Goal: Task Accomplishment & Management: Use online tool/utility

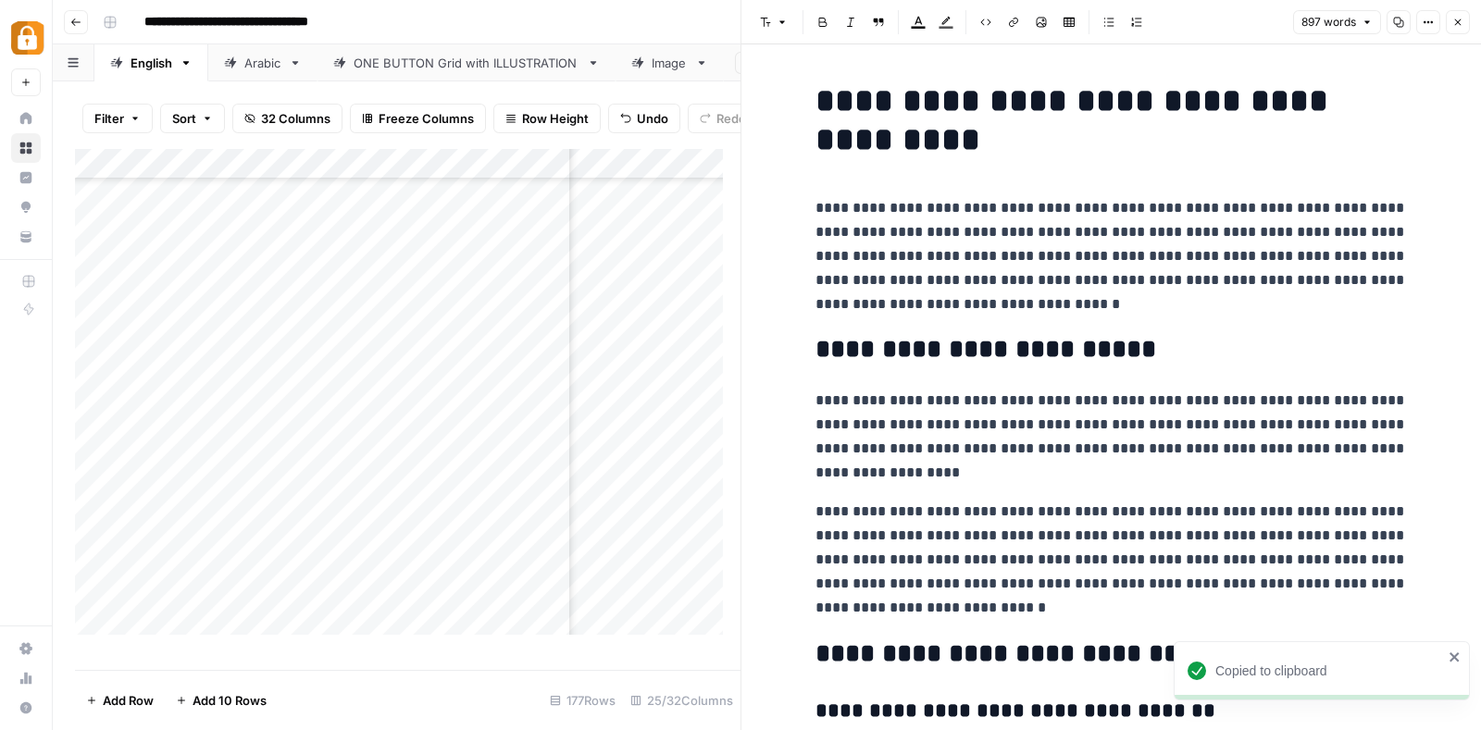
scroll to position [4967, 738]
click at [1458, 18] on icon "button" at bounding box center [1457, 22] width 11 height 11
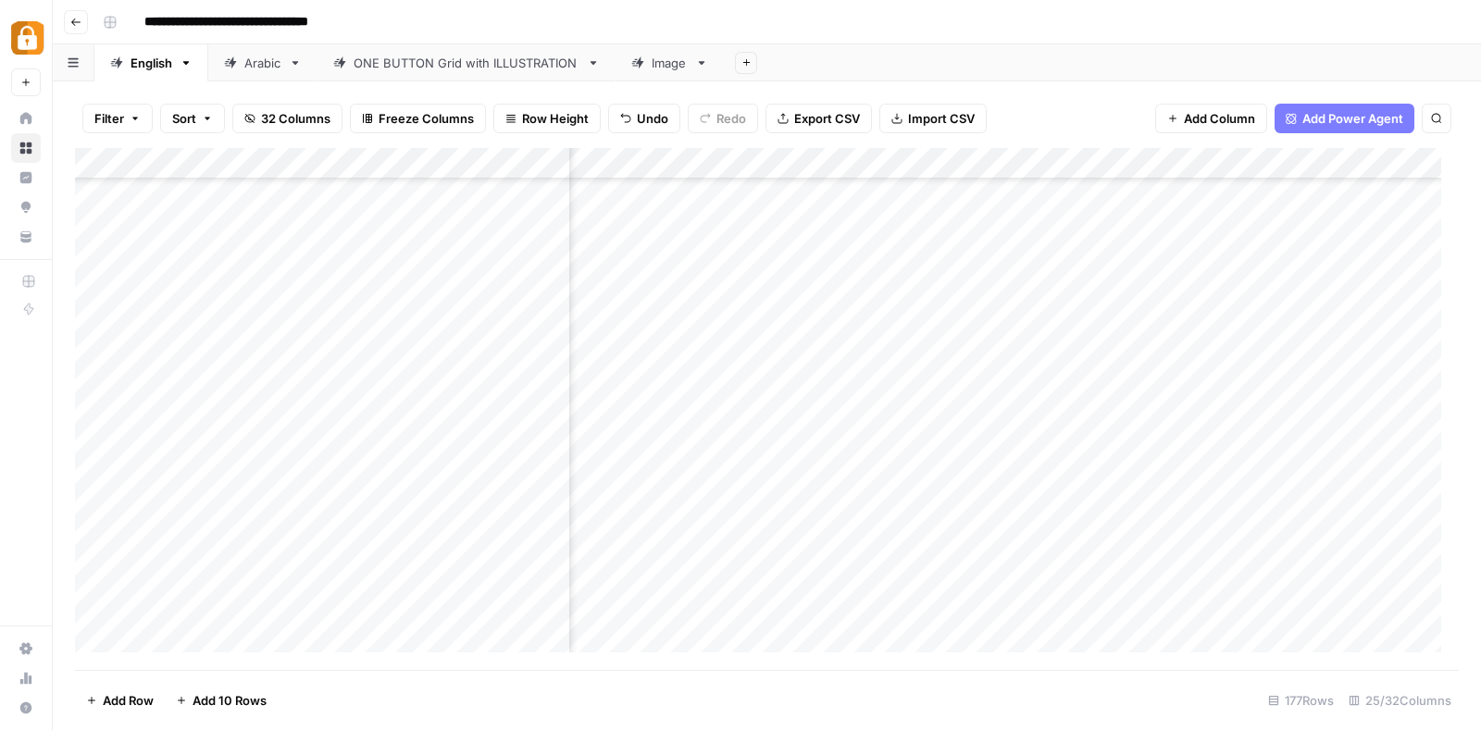
click at [889, 477] on div "Add Column" at bounding box center [767, 409] width 1384 height 522
click at [679, 454] on div "Add Column" at bounding box center [767, 409] width 1384 height 522
click at [696, 388] on div "Add Column" at bounding box center [767, 409] width 1384 height 522
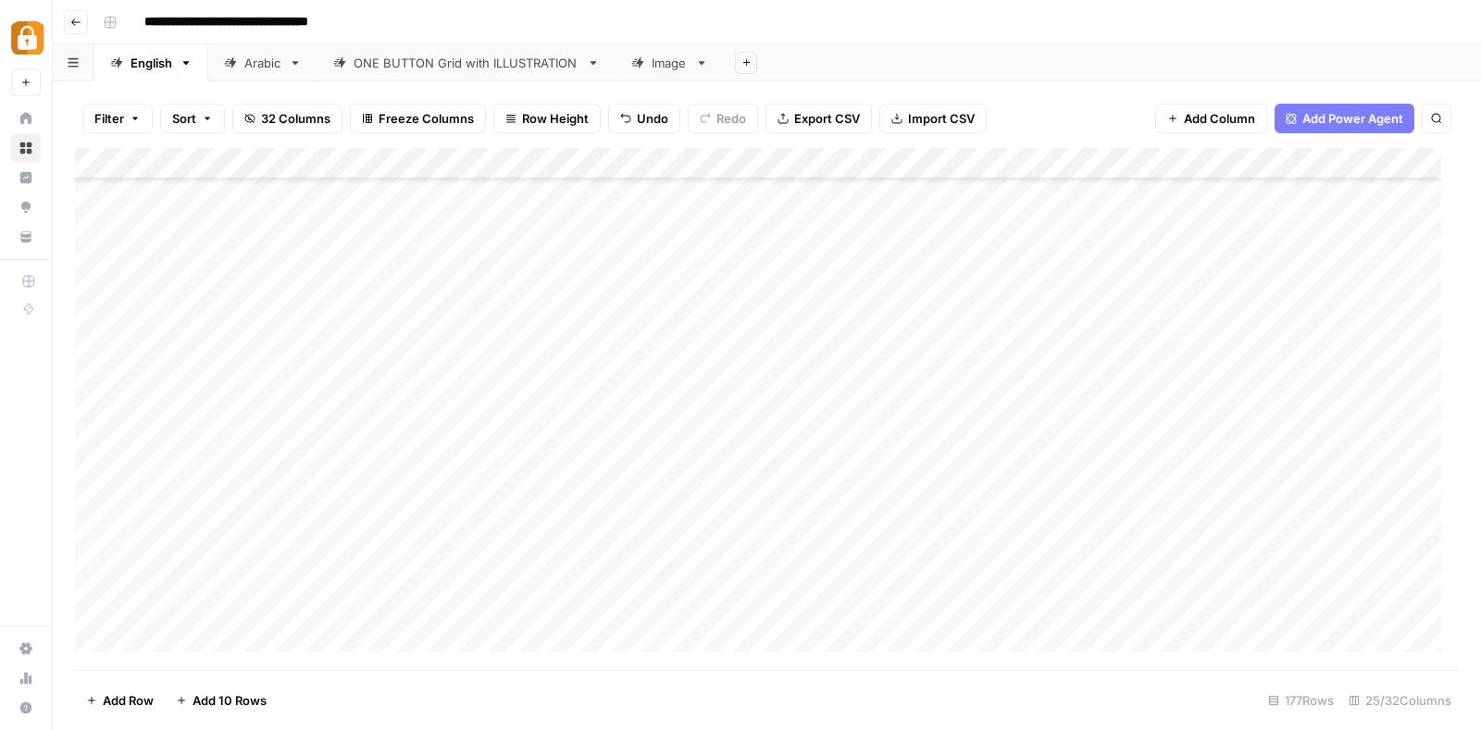
click at [696, 388] on div "Add Column" at bounding box center [767, 409] width 1384 height 522
click at [696, 388] on textarea at bounding box center [785, 396] width 434 height 26
click at [703, 465] on div "Add Column" at bounding box center [767, 409] width 1384 height 522
type textarea "**********"
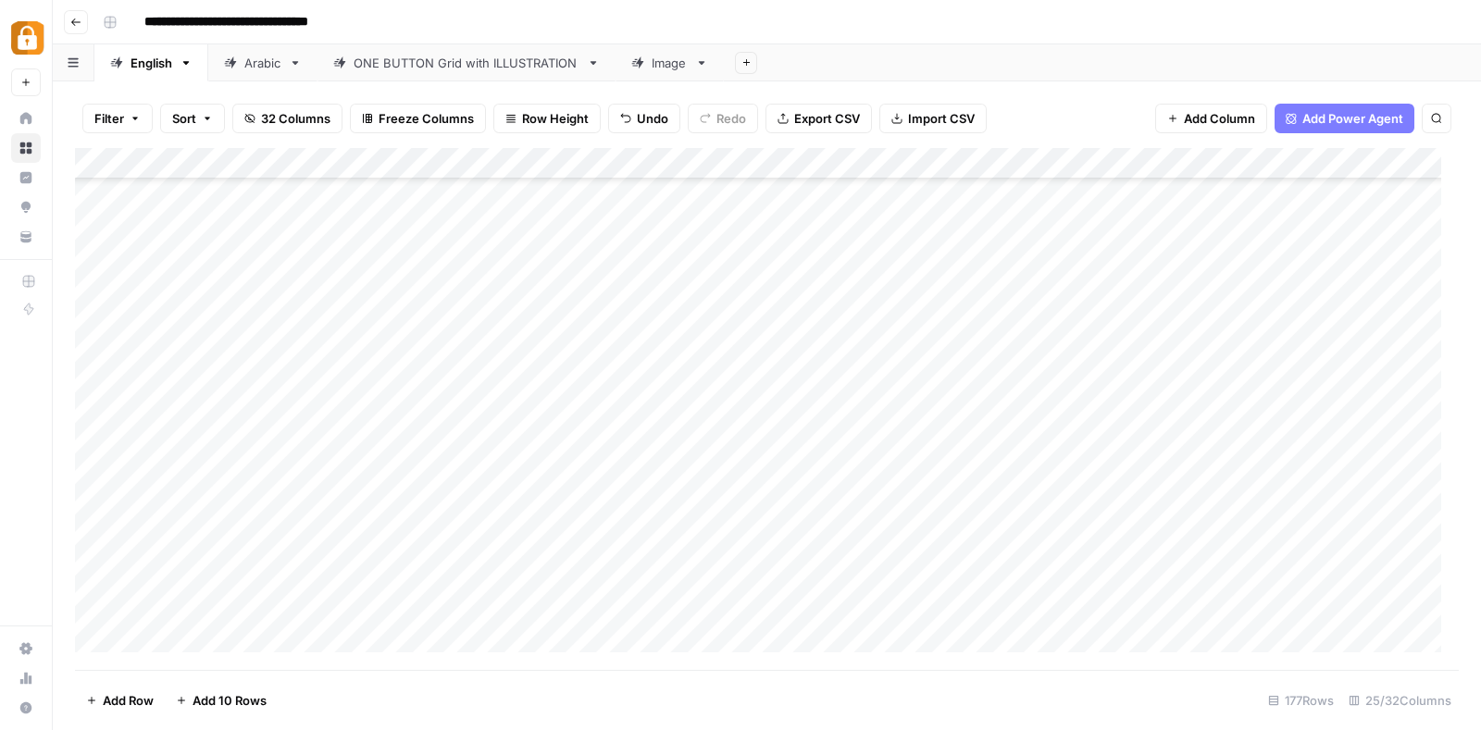
drag, startPoint x: 185, startPoint y: 426, endPoint x: 273, endPoint y: 432, distance: 88.2
click at [273, 432] on div "Add Column" at bounding box center [767, 409] width 1384 height 522
drag, startPoint x: 344, startPoint y: 437, endPoint x: 342, endPoint y: 453, distance: 16.0
click at [342, 453] on div "Add Column" at bounding box center [767, 409] width 1384 height 522
click at [392, 463] on div "Add Column" at bounding box center [767, 409] width 1384 height 522
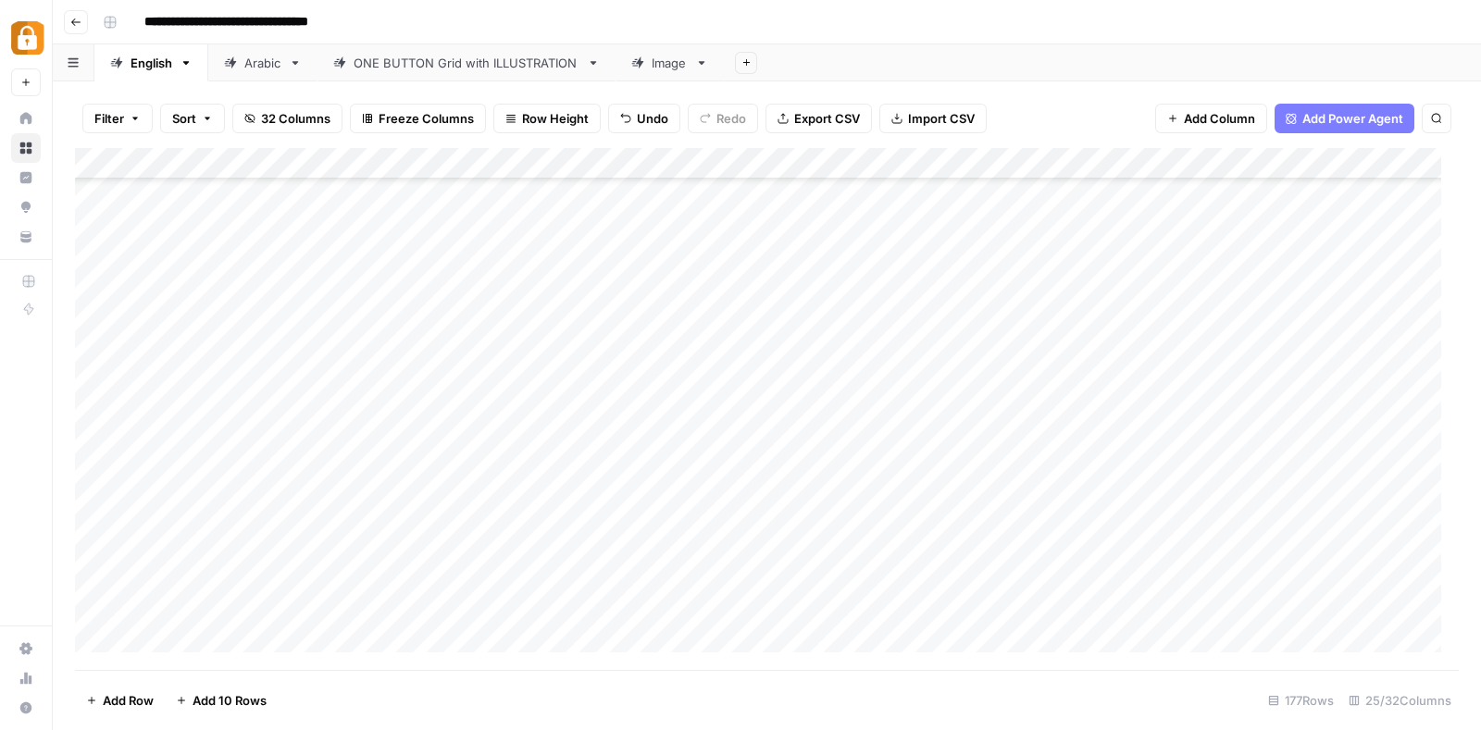
click at [436, 445] on div "Add Column" at bounding box center [767, 409] width 1384 height 522
click at [436, 446] on textarea at bounding box center [495, 459] width 296 height 26
type textarea "**********"
click at [759, 495] on div "Add Column" at bounding box center [767, 409] width 1384 height 522
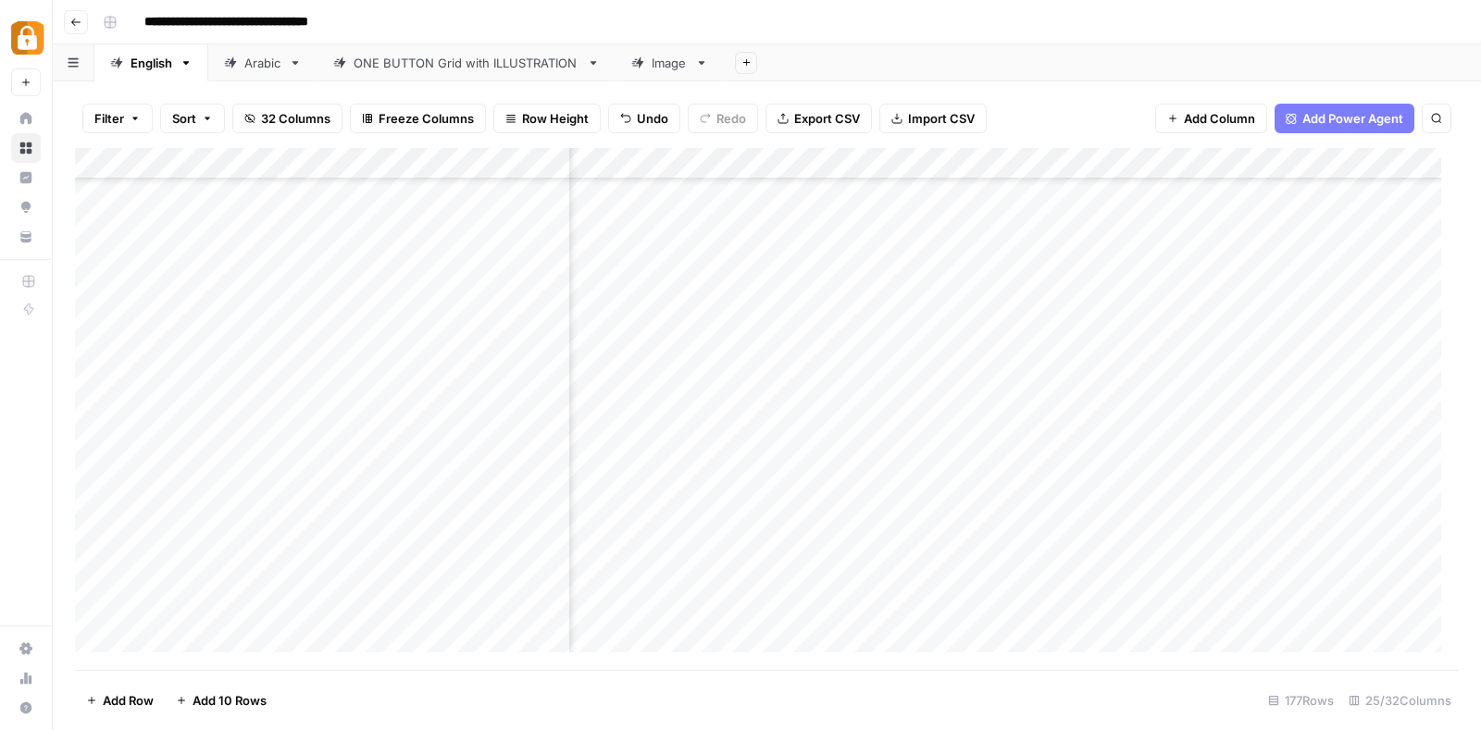
click at [1054, 453] on div "Add Column" at bounding box center [767, 409] width 1384 height 522
